Goal: Task Accomplishment & Management: Complete application form

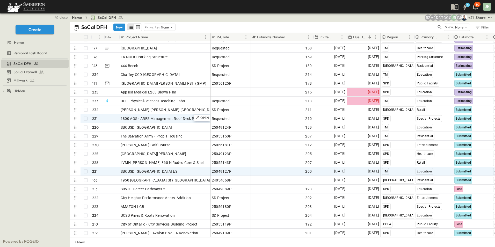
scroll to position [52, 0]
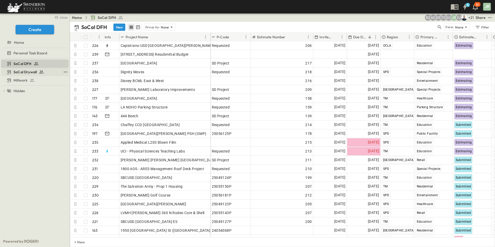
click at [24, 71] on span "SoCal Drywall" at bounding box center [24, 71] width 23 height 5
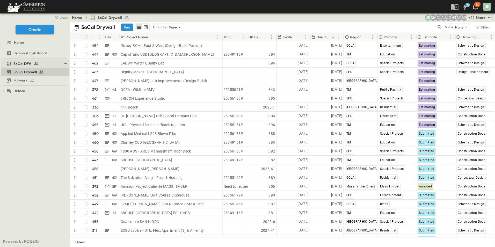
click at [21, 64] on span "SoCal DFH" at bounding box center [22, 63] width 18 height 5
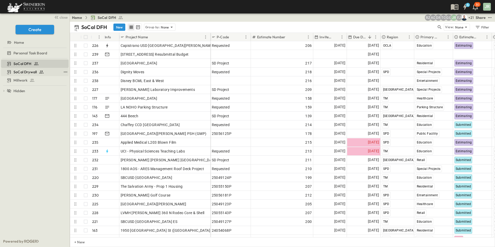
click at [24, 71] on span "SoCal Drywall" at bounding box center [24, 71] width 23 height 5
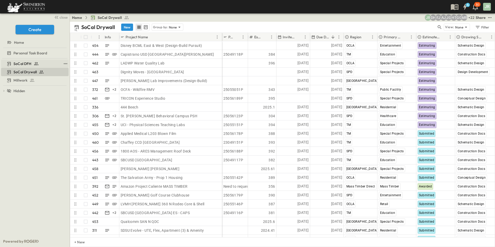
click at [28, 62] on span "SoCal DFH" at bounding box center [22, 63] width 18 height 5
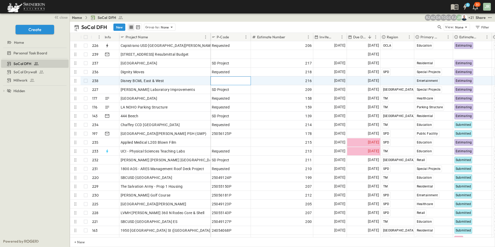
click at [225, 80] on span "Add P-Code" at bounding box center [222, 80] width 20 height 5
type input "*********"
click at [23, 124] on div "SoCal DFH SoCal Drywall Millwork To pick up a draggable item, press the space b…" at bounding box center [35, 146] width 70 height 177
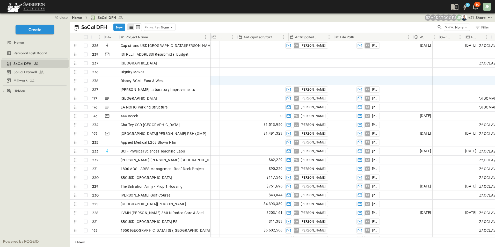
scroll to position [0, 514]
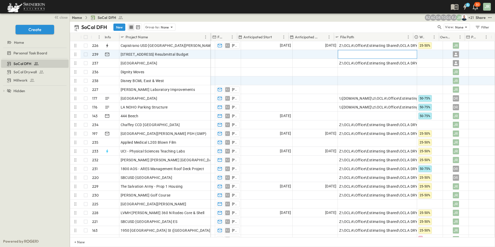
click at [358, 53] on div "Add Link" at bounding box center [377, 54] width 77 height 7
paste input "**********"
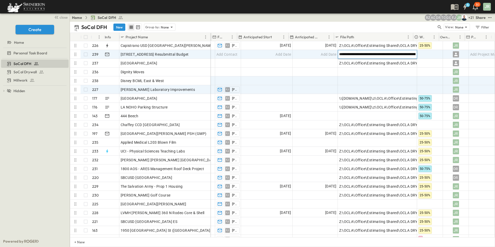
scroll to position [0, 102]
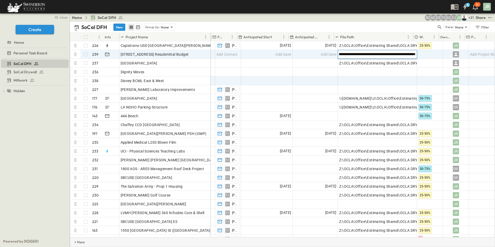
type input "**********"
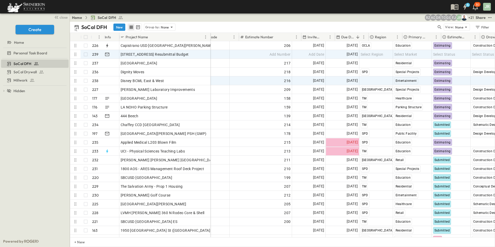
scroll to position [0, 0]
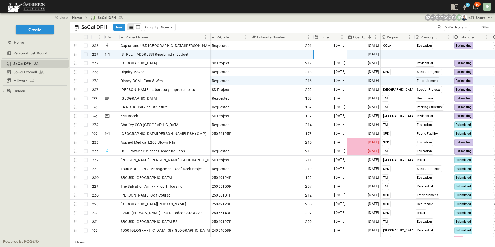
click at [332, 55] on span "Add Date" at bounding box center [338, 54] width 16 height 5
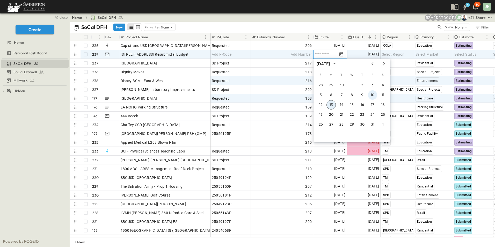
click at [372, 95] on button "10" at bounding box center [372, 94] width 9 height 9
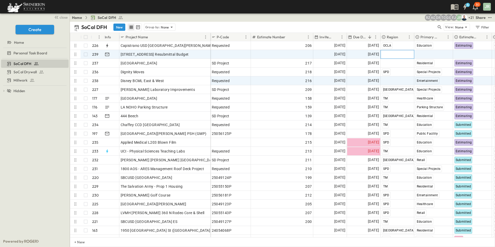
click at [386, 54] on span "Select Region" at bounding box center [393, 54] width 23 height 5
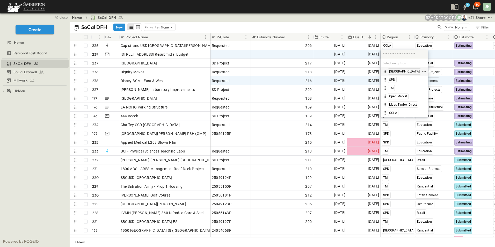
click at [393, 71] on span "[GEOGRAPHIC_DATA]" at bounding box center [404, 71] width 31 height 4
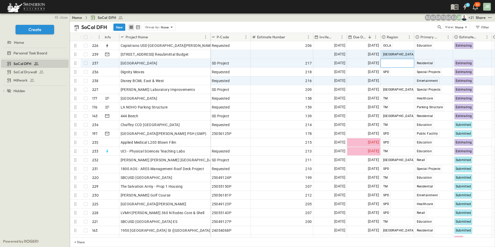
click at [389, 62] on span "Select Region" at bounding box center [393, 63] width 23 height 5
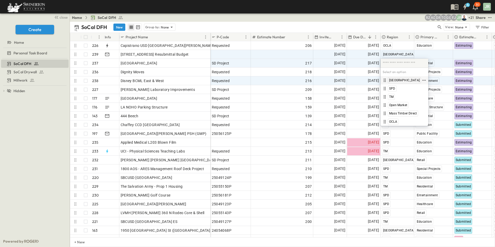
click at [395, 80] on span "[GEOGRAPHIC_DATA]" at bounding box center [404, 80] width 31 height 4
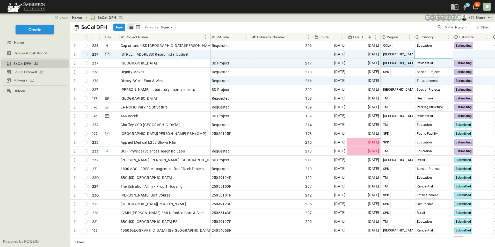
click at [419, 53] on span "Select Market" at bounding box center [426, 54] width 23 height 5
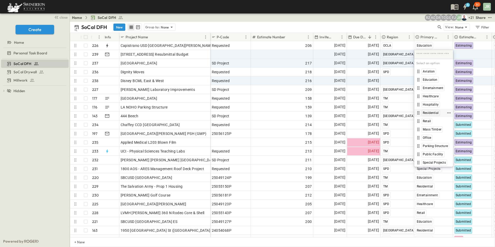
click at [431, 112] on span "Residential" at bounding box center [431, 113] width 16 height 4
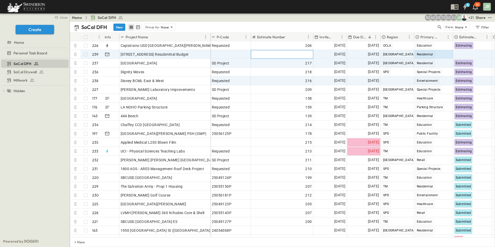
click at [295, 55] on span "Add Number" at bounding box center [301, 54] width 21 height 5
type input "***"
click at [227, 52] on span "Add P-Code" at bounding box center [222, 54] width 20 height 5
type input "**********"
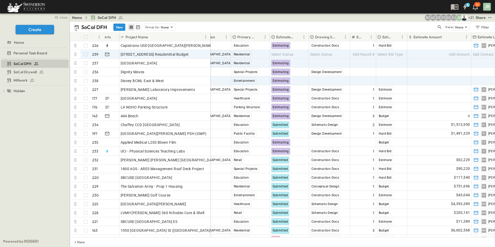
scroll to position [0, 184]
click at [383, 54] on span "Select Bid Type" at bounding box center [390, 54] width 26 height 5
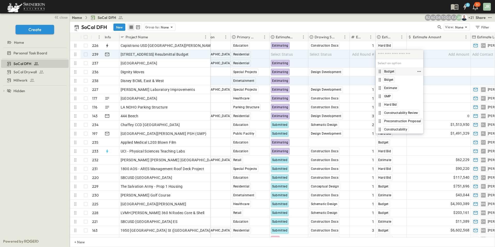
click at [393, 71] on span "Budget" at bounding box center [389, 71] width 10 height 4
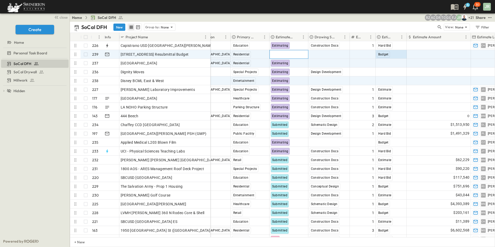
click at [277, 53] on span "Select Status" at bounding box center [282, 54] width 22 height 5
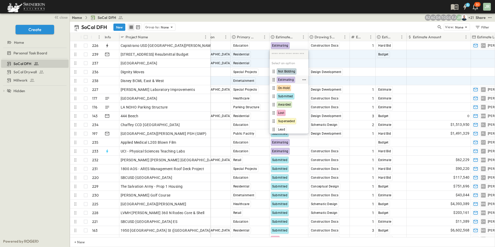
click at [286, 78] on span "Estimating" at bounding box center [286, 80] width 16 height 4
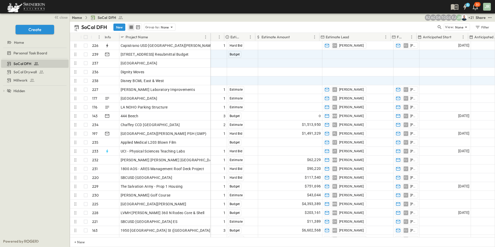
scroll to position [0, 335]
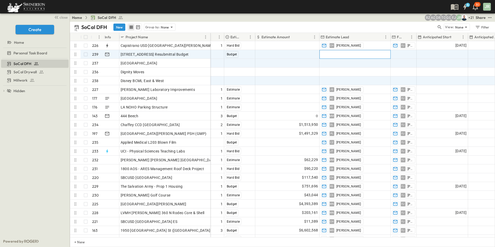
click at [338, 53] on span "Add Contact" at bounding box center [331, 54] width 21 height 5
type input "*"
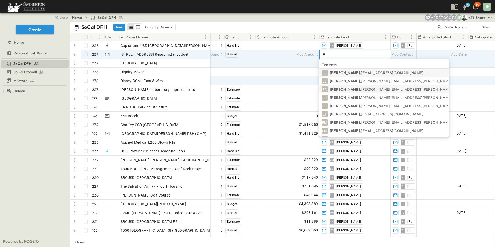
type input "**"
click at [343, 89] on body "4 30 JR close Create Home Personal Task Board SoCal DFH SoCal Drywall Millwork …" at bounding box center [247, 123] width 495 height 247
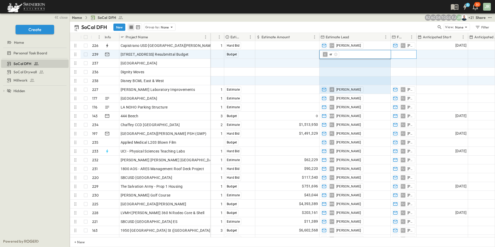
click at [404, 52] on span "Add Contact" at bounding box center [402, 54] width 21 height 5
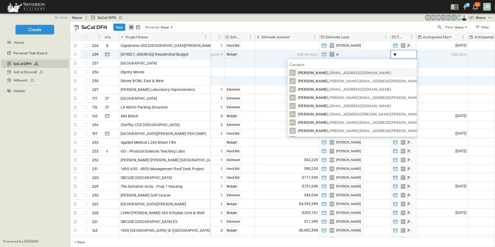
type input "**"
click at [335, 71] on p "[PERSON_NAME], [PERSON_NAME][EMAIL_ADDRESS][PERSON_NAME][DOMAIN_NAME]" at bounding box center [344, 72] width 93 height 5
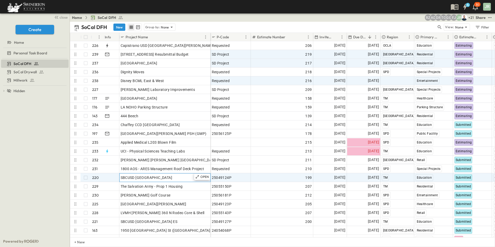
click at [172, 177] on span "SBCUSD [GEOGRAPHIC_DATA]" at bounding box center [147, 177] width 52 height 5
drag, startPoint x: 185, startPoint y: 177, endPoint x: 116, endPoint y: 176, distance: 68.9
click at [116, 176] on div "**********" at bounding box center [140, 177] width 140 height 9
drag, startPoint x: 438, startPoint y: 27, endPoint x: 433, endPoint y: 33, distance: 8.1
click at [438, 27] on icon "button" at bounding box center [439, 27] width 5 height 5
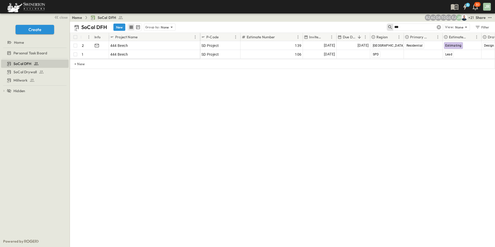
type input "***"
click at [439, 26] on icon at bounding box center [439, 27] width 4 height 4
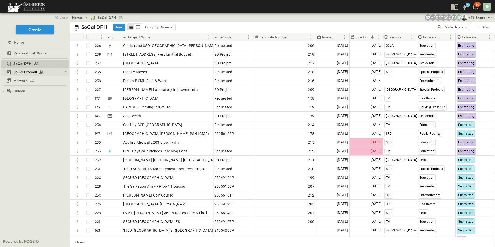
click at [23, 71] on span "SoCal Drywall" at bounding box center [24, 71] width 23 height 5
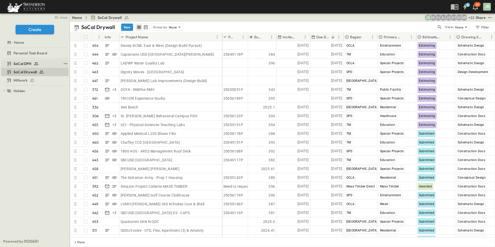
click at [26, 63] on span "SoCal DFH" at bounding box center [22, 63] width 18 height 5
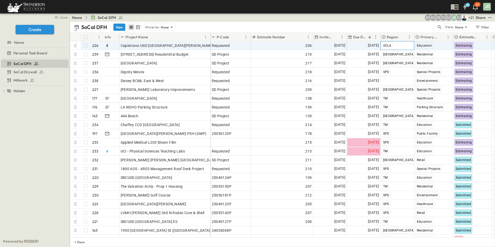
click at [387, 45] on span "OCLA" at bounding box center [387, 46] width 8 height 4
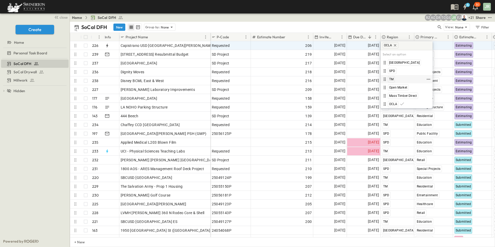
click at [392, 78] on span "TM" at bounding box center [391, 79] width 4 height 4
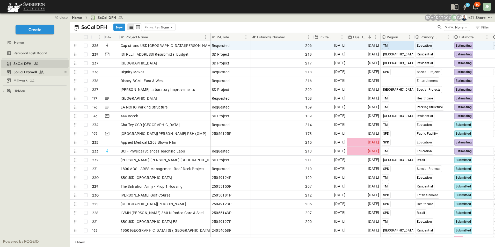
click at [24, 70] on span "SoCal Drywall" at bounding box center [24, 71] width 23 height 5
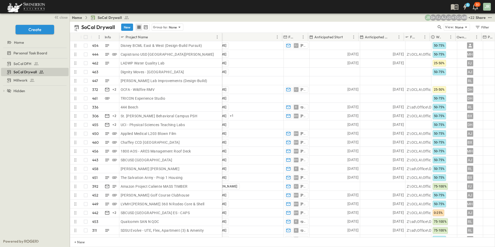
scroll to position [0, 406]
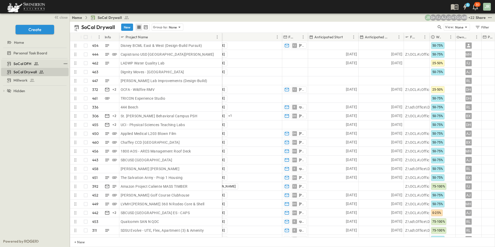
click at [23, 62] on span "SoCal DFH" at bounding box center [22, 63] width 18 height 5
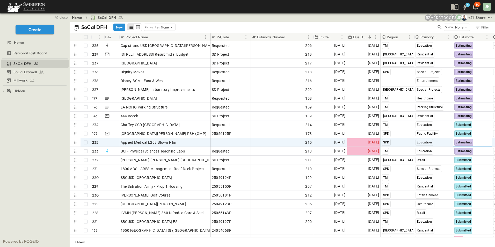
click at [465, 142] on span "Estimating" at bounding box center [464, 143] width 16 height 4
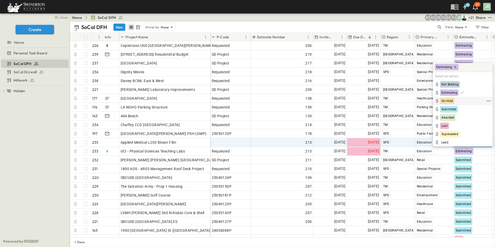
click at [448, 99] on span "On-Hold" at bounding box center [447, 101] width 12 height 4
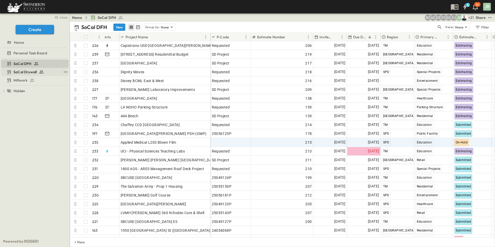
click at [24, 70] on span "SoCal Drywall" at bounding box center [24, 71] width 23 height 5
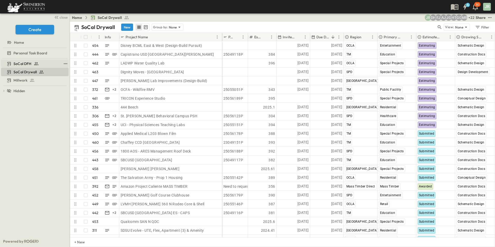
click at [27, 62] on span "SoCal DFH" at bounding box center [22, 63] width 18 height 5
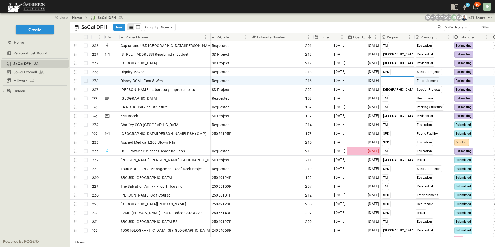
click at [389, 78] on div "Select Region" at bounding box center [397, 81] width 33 height 8
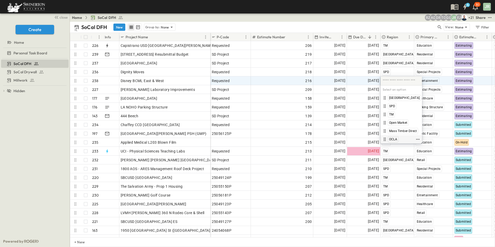
click at [393, 138] on span "OCLA" at bounding box center [393, 139] width 8 height 4
